Goal: Check status: Check status

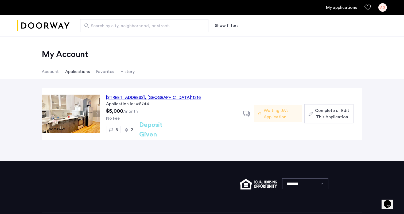
click at [288, 117] on span "Waiting JA's Application" at bounding box center [281, 114] width 34 height 13
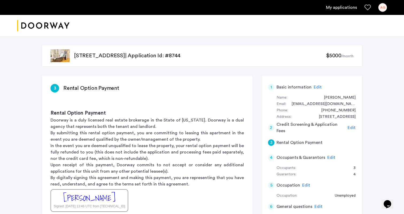
click at [181, 55] on p "1088 Bedford Avenue, Unit 1, Brooklyn, NY 11216 | Application Id: #8744" at bounding box center [200, 55] width 252 height 7
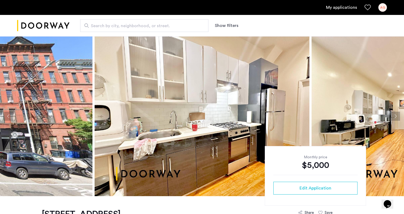
scroll to position [110, 0]
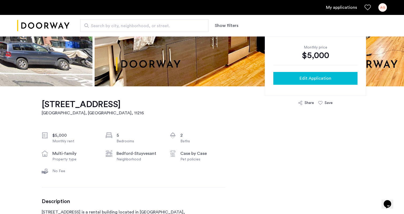
click at [310, 76] on span "Edit Application" at bounding box center [315, 78] width 32 height 6
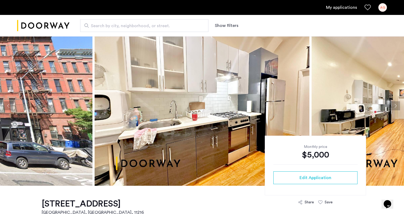
scroll to position [21, 0]
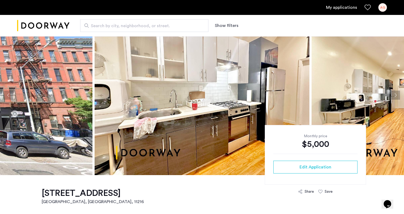
click at [343, 4] on link "My applications" at bounding box center [341, 7] width 31 height 6
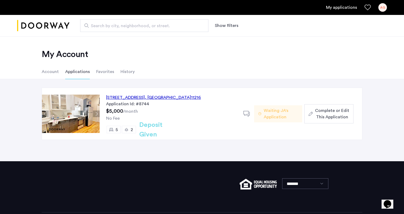
click at [274, 115] on span "Waiting JA's Application" at bounding box center [281, 114] width 34 height 13
click at [188, 98] on div "1088 Bedford Avenue, Unit 1, Brooklyn , NY 11216" at bounding box center [153, 98] width 95 height 6
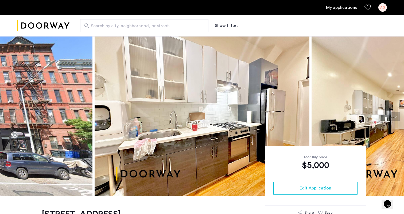
click at [395, 118] on button "Next apartment" at bounding box center [395, 116] width 9 height 9
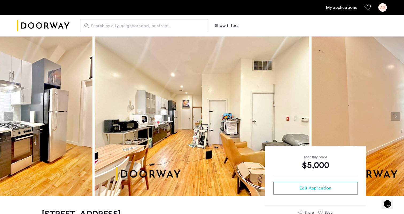
click at [395, 118] on button "Next apartment" at bounding box center [395, 116] width 9 height 9
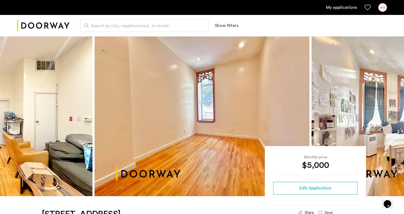
click at [395, 118] on button "Next apartment" at bounding box center [395, 116] width 9 height 9
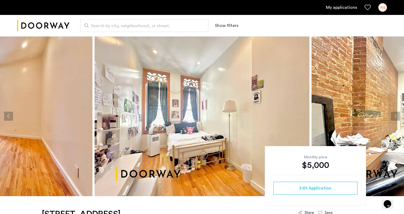
click at [253, 111] on img at bounding box center [202, 116] width 215 height 160
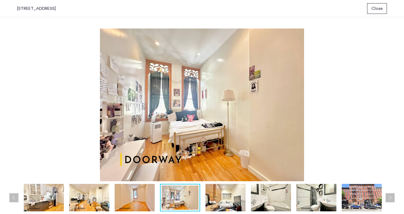
click at [192, 114] on img at bounding box center [202, 105] width 370 height 153
click at [141, 205] on img at bounding box center [135, 198] width 40 height 28
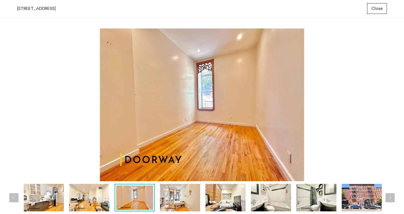
click at [186, 204] on img at bounding box center [180, 198] width 40 height 28
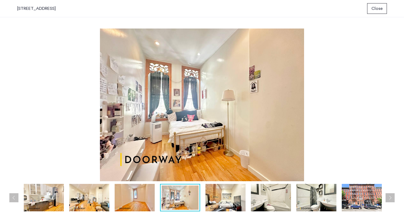
click at [134, 203] on img at bounding box center [135, 198] width 40 height 28
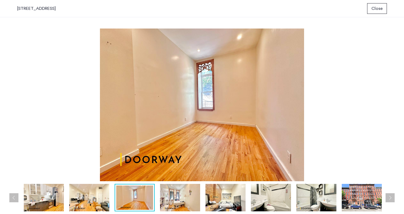
click at [167, 202] on img at bounding box center [180, 198] width 40 height 28
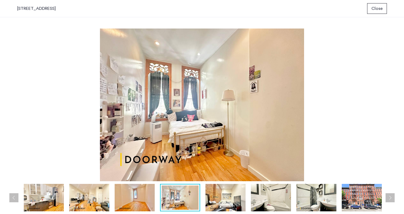
click at [127, 202] on img at bounding box center [135, 198] width 40 height 28
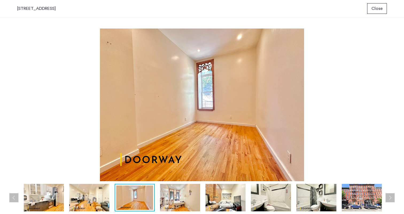
click at [171, 197] on img at bounding box center [180, 198] width 40 height 28
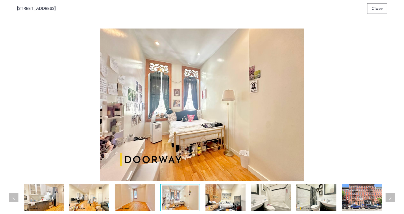
click at [126, 200] on img at bounding box center [135, 198] width 40 height 28
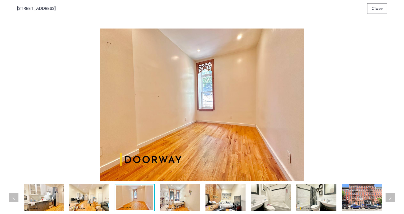
click at [163, 200] on img at bounding box center [180, 198] width 40 height 28
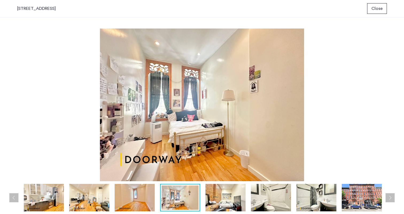
click at [130, 201] on img at bounding box center [135, 198] width 40 height 28
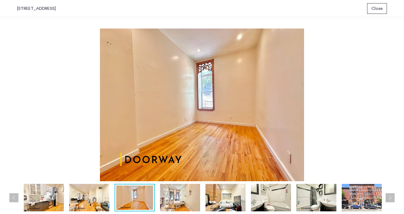
click at [195, 195] on img at bounding box center [180, 198] width 40 height 28
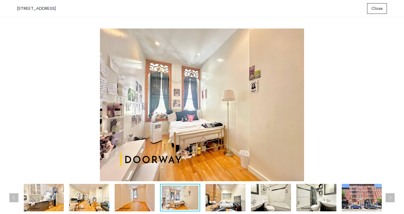
click at [85, 41] on img at bounding box center [202, 105] width 370 height 153
click at [88, 203] on img at bounding box center [89, 198] width 40 height 28
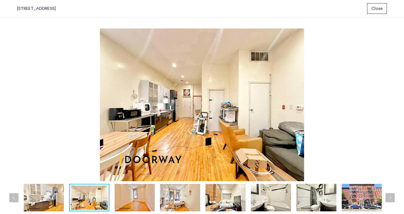
click at [48, 199] on img at bounding box center [44, 198] width 40 height 28
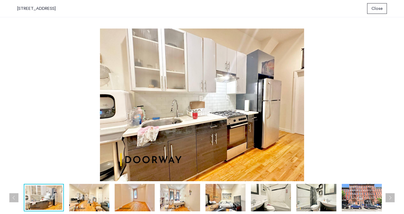
click at [40, 200] on img at bounding box center [43, 198] width 37 height 24
click at [13, 197] on button "Previous apartment" at bounding box center [13, 198] width 9 height 9
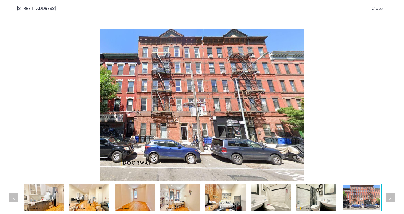
click at [13, 197] on button "Previous apartment" at bounding box center [13, 198] width 9 height 9
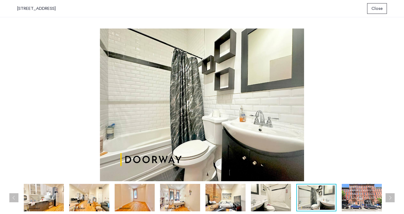
click at [13, 197] on button "Previous apartment" at bounding box center [13, 198] width 9 height 9
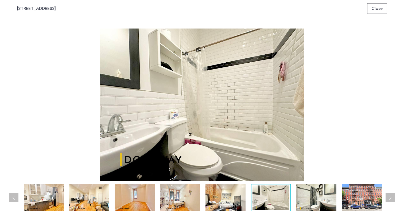
click at [13, 197] on button "Previous apartment" at bounding box center [13, 198] width 9 height 9
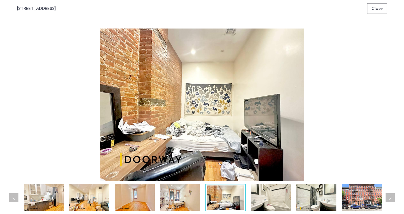
click at [13, 197] on button "Previous apartment" at bounding box center [13, 198] width 9 height 9
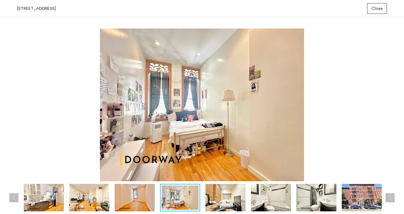
click at [13, 197] on button "Previous apartment" at bounding box center [13, 198] width 9 height 9
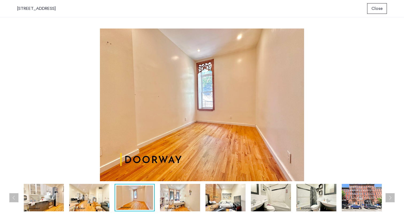
click at [13, 197] on button "Previous apartment" at bounding box center [13, 198] width 9 height 9
